Goal: Transaction & Acquisition: Subscribe to service/newsletter

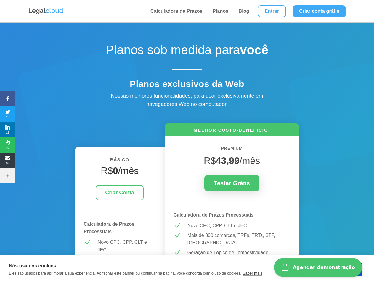
click at [8, 99] on icon at bounding box center [7, 98] width 15 height 5
click at [8, 114] on span "13" at bounding box center [7, 114] width 15 height 9
click at [8, 130] on span "13" at bounding box center [7, 129] width 15 height 9
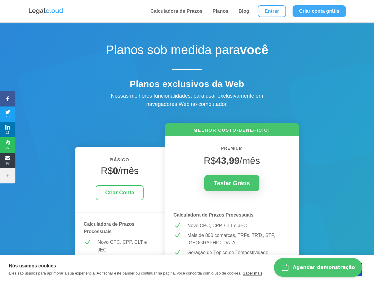
click at [8, 145] on span "27" at bounding box center [7, 144] width 15 height 9
click at [8, 160] on span "92" at bounding box center [7, 160] width 15 height 9
click at [8, 176] on icon at bounding box center [7, 175] width 15 height 5
